Goal: Information Seeking & Learning: Learn about a topic

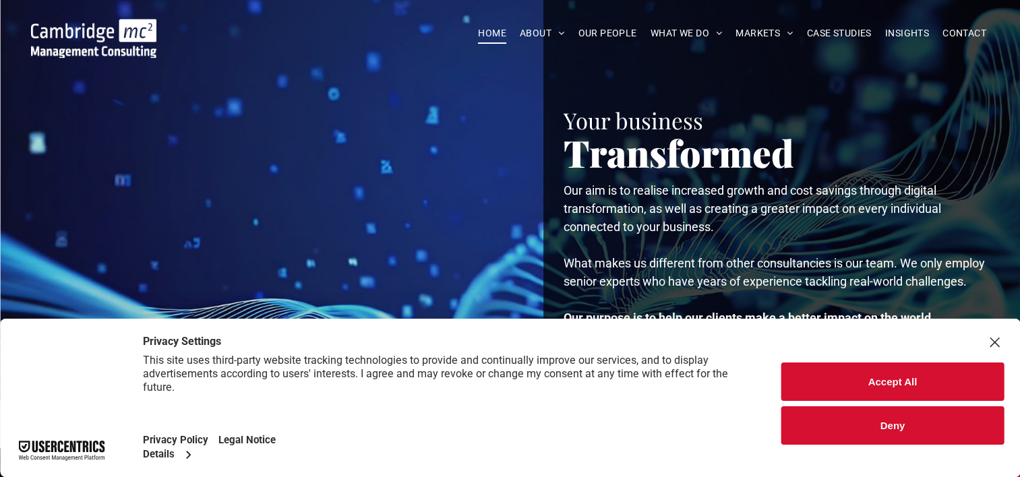
click at [899, 426] on button "Deny" at bounding box center [892, 425] width 222 height 38
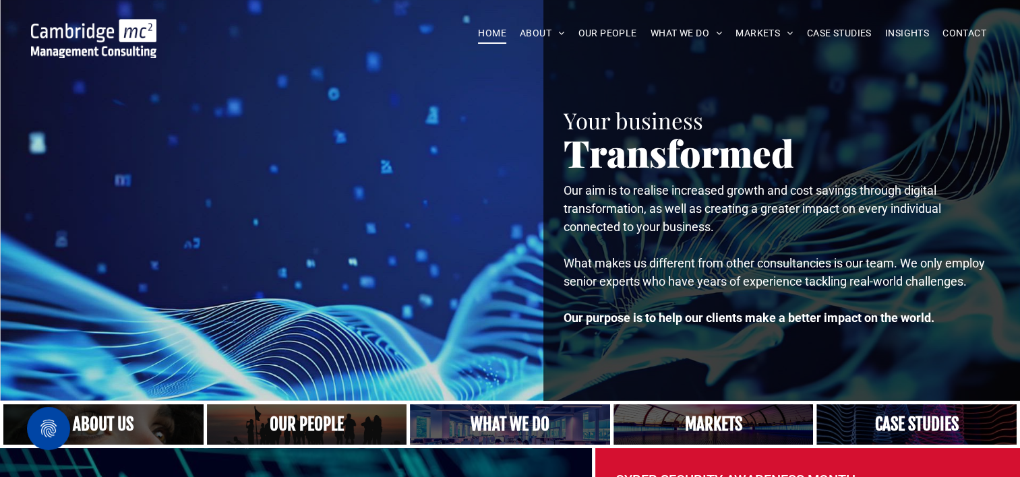
scroll to position [67, 0]
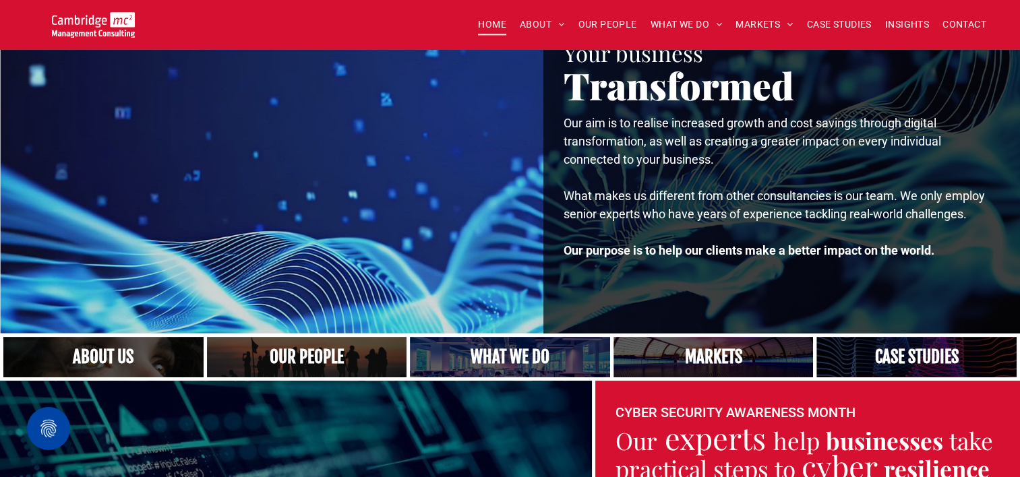
click at [289, 350] on link "A crowd in silhouette at sunset, on a rise or lookout point" at bounding box center [307, 357] width 212 height 43
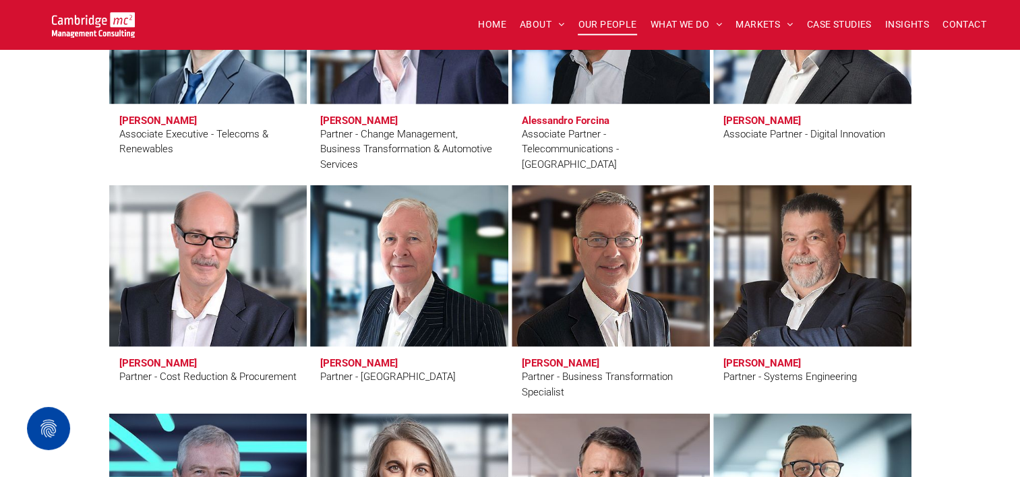
scroll to position [3033, 0]
